Goal: Information Seeking & Learning: Learn about a topic

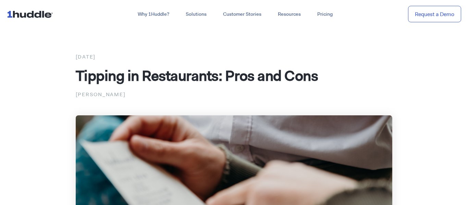
scroll to position [3, 0]
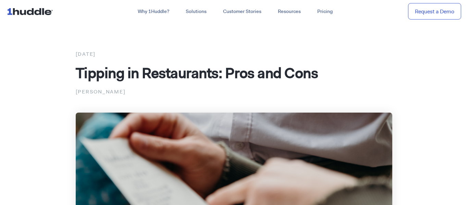
click at [103, 80] on span "Tipping in Restaurants: Pros and Cons" at bounding box center [197, 72] width 243 height 19
click at [109, 77] on span "Tipping in Restaurants: Pros and Cons" at bounding box center [197, 72] width 243 height 19
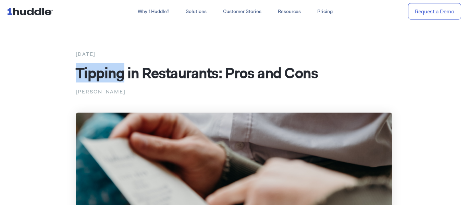
click at [109, 77] on span "Tipping in Restaurants: Pros and Cons" at bounding box center [197, 72] width 243 height 19
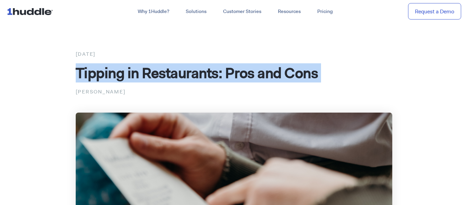
click at [109, 77] on span "Tipping in Restaurants: Pros and Cons" at bounding box center [197, 72] width 243 height 19
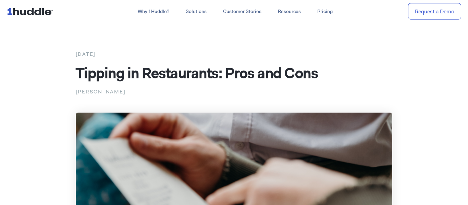
click at [109, 77] on span "Tipping in Restaurants: Pros and Cons" at bounding box center [197, 72] width 243 height 19
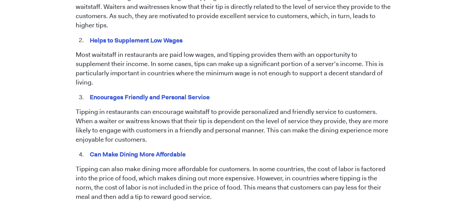
scroll to position [420, 0]
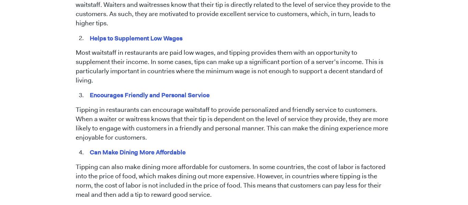
click at [77, 110] on p "Tipping in restaurants can encourage waitstaff to provide personalized and frie…" at bounding box center [234, 124] width 317 height 37
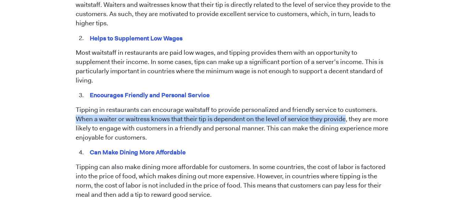
drag, startPoint x: 77, startPoint y: 110, endPoint x: 334, endPoint y: 111, distance: 256.8
click at [334, 111] on p "Tipping in restaurants can encourage waitstaff to provide personalized and frie…" at bounding box center [234, 124] width 317 height 37
click at [208, 114] on p "Tipping in restaurants can encourage waitstaff to provide personalized and frie…" at bounding box center [234, 124] width 317 height 37
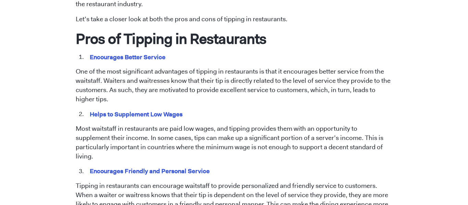
scroll to position [346, 0]
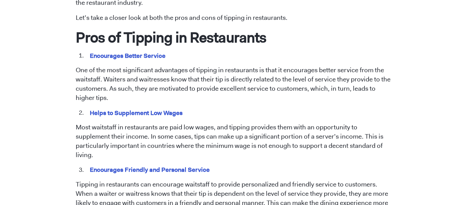
click at [150, 52] on mark "Encourages Better Service" at bounding box center [128, 55] width 78 height 11
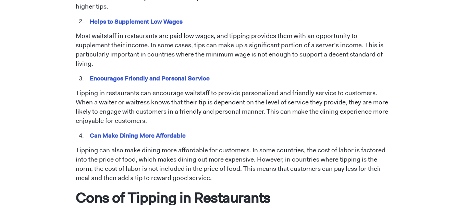
scroll to position [435, 0]
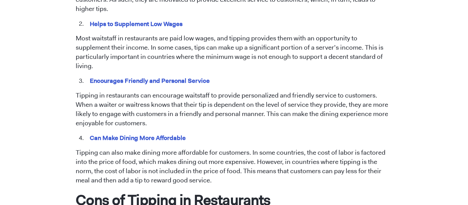
click at [105, 76] on mark "Encourages Friendly and Personal Service" at bounding box center [150, 80] width 122 height 11
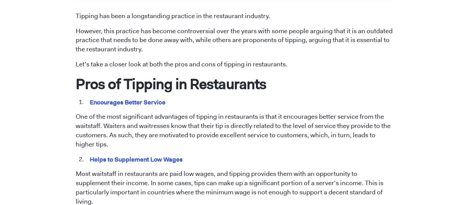
scroll to position [299, 0]
click at [108, 128] on p "One of the most significant advantages of tipping in restaurants is that it enc…" at bounding box center [234, 131] width 317 height 37
click at [101, 129] on p "One of the most significant advantages of tipping in restaurants is that it enc…" at bounding box center [234, 131] width 317 height 37
click at [110, 129] on p "One of the most significant advantages of tipping in restaurants is that it enc…" at bounding box center [234, 131] width 317 height 37
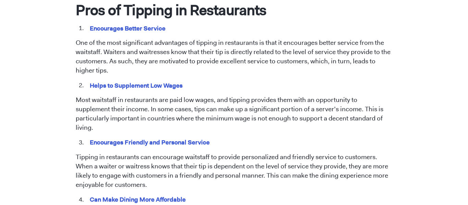
scroll to position [376, 0]
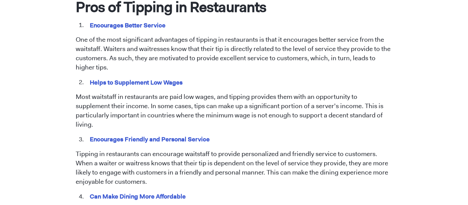
click at [85, 81] on li "Helps to Supplement Low Wages" at bounding box center [239, 82] width 308 height 9
click at [105, 55] on p "One of the most significant advantages of tipping in restaurants is that it enc…" at bounding box center [234, 53] width 317 height 37
click at [103, 47] on p "One of the most significant advantages of tipping in restaurants is that it enc…" at bounding box center [234, 53] width 317 height 37
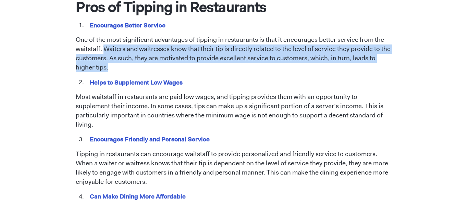
drag, startPoint x: 103, startPoint y: 47, endPoint x: 111, endPoint y: 68, distance: 23.1
click at [111, 68] on p "One of the most significant advantages of tipping in restaurants is that it enc…" at bounding box center [234, 53] width 317 height 37
copy span "Waiters and waitresses know that their tip is directly related to the level of …"
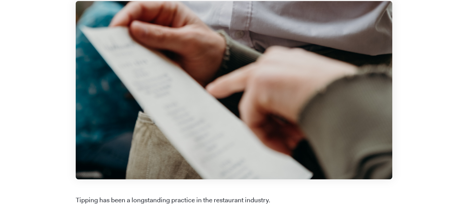
scroll to position [0, 0]
